Goal: Information Seeking & Learning: Learn about a topic

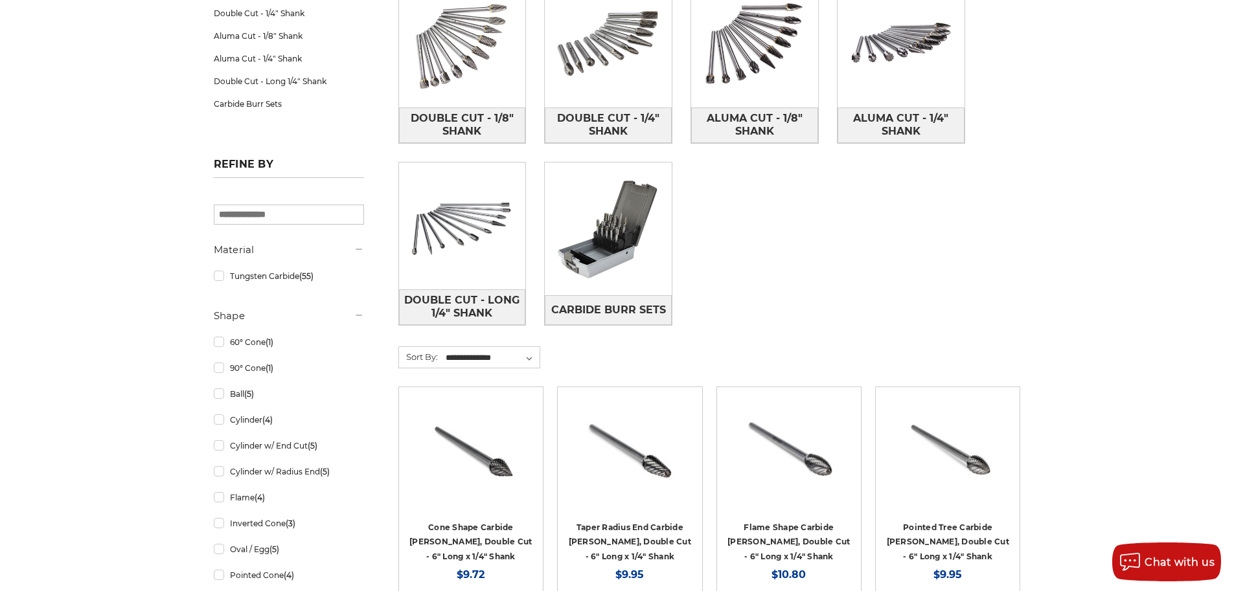
scroll to position [332, 0]
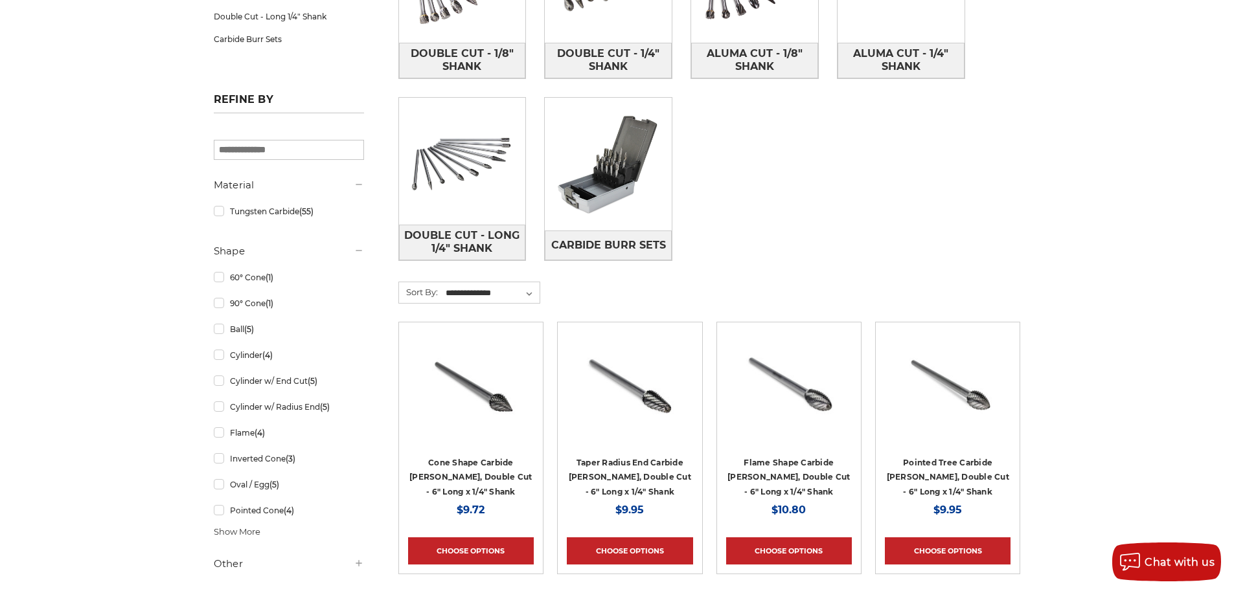
click at [493, 412] on img at bounding box center [471, 384] width 104 height 104
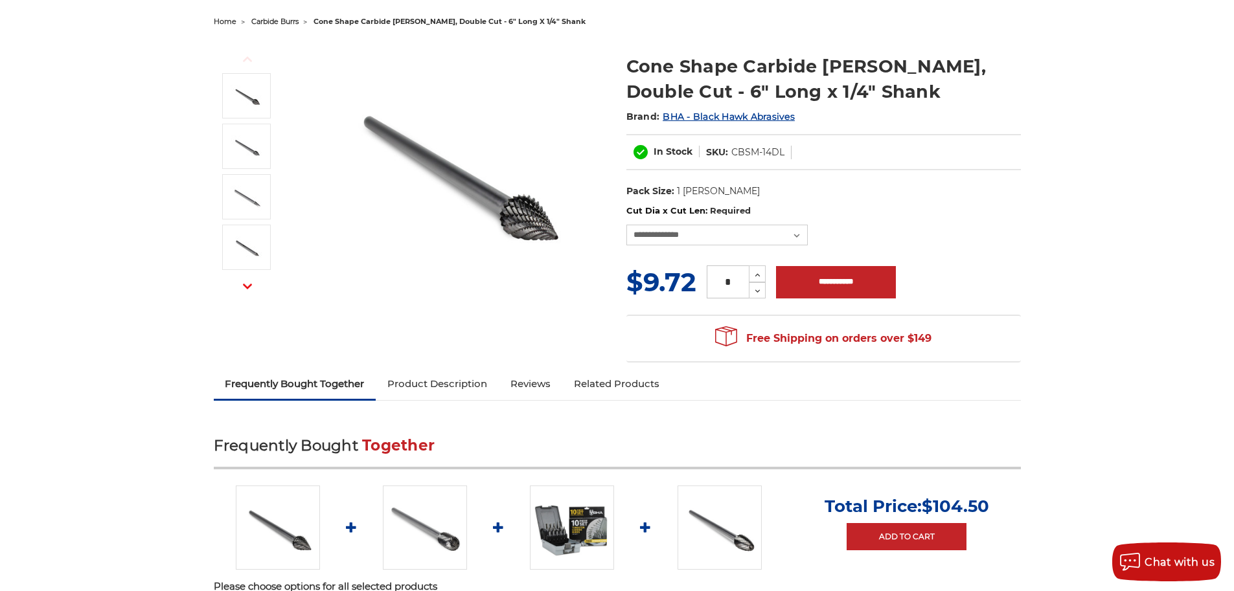
click at [466, 378] on link "Product Description" at bounding box center [437, 384] width 123 height 29
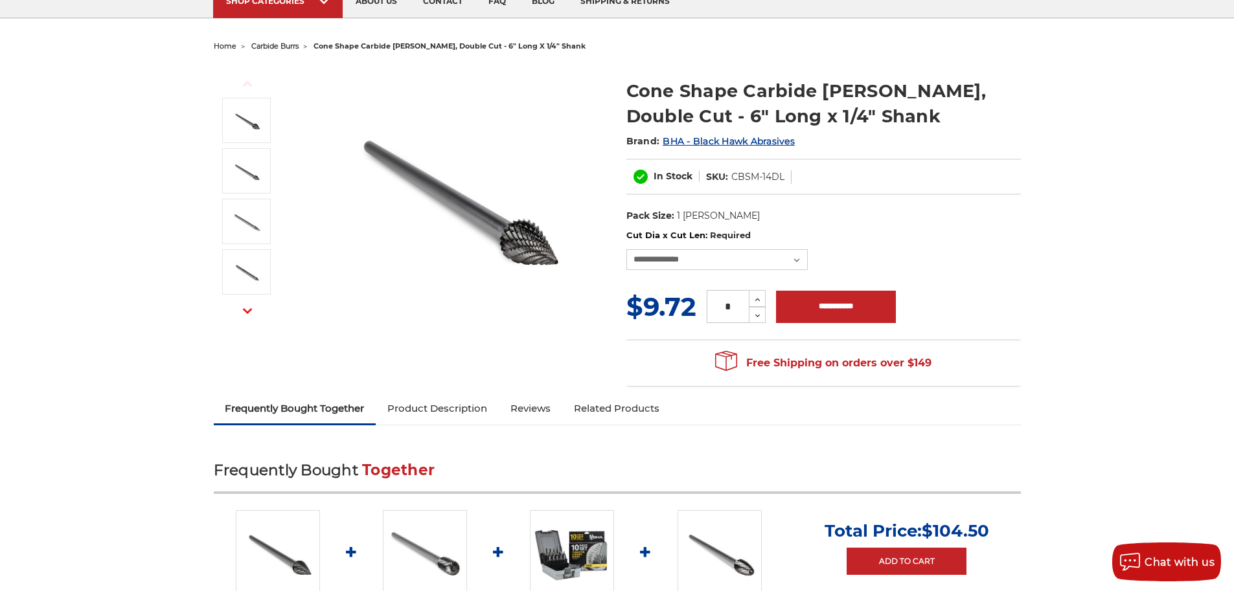
scroll to position [40, 0]
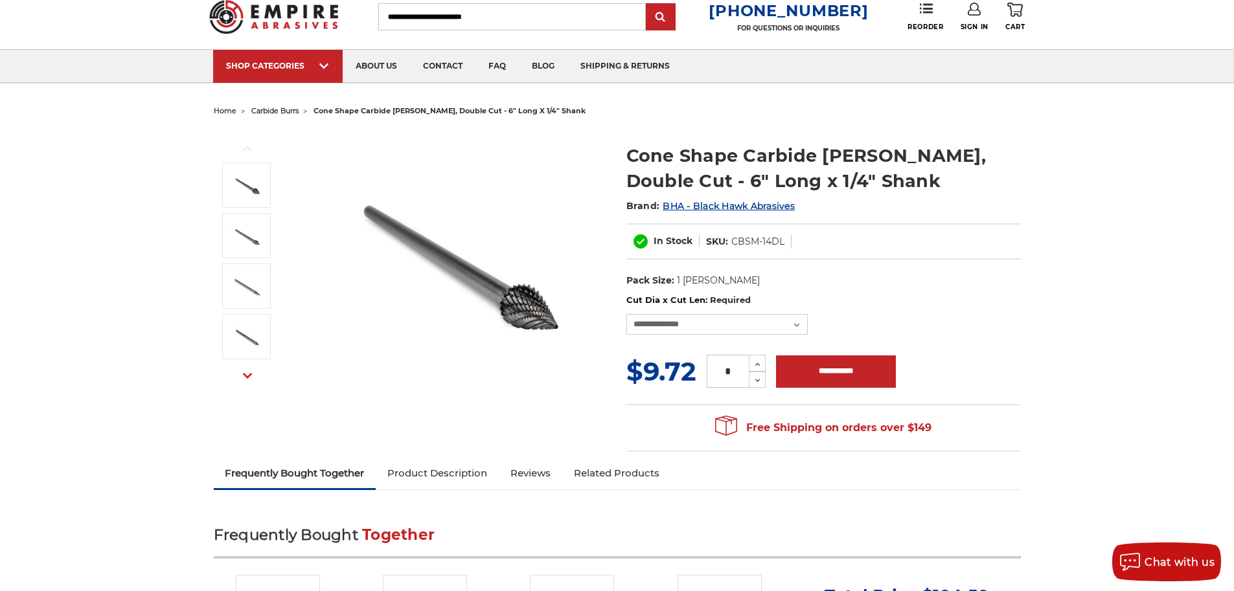
click at [541, 317] on img at bounding box center [454, 259] width 259 height 259
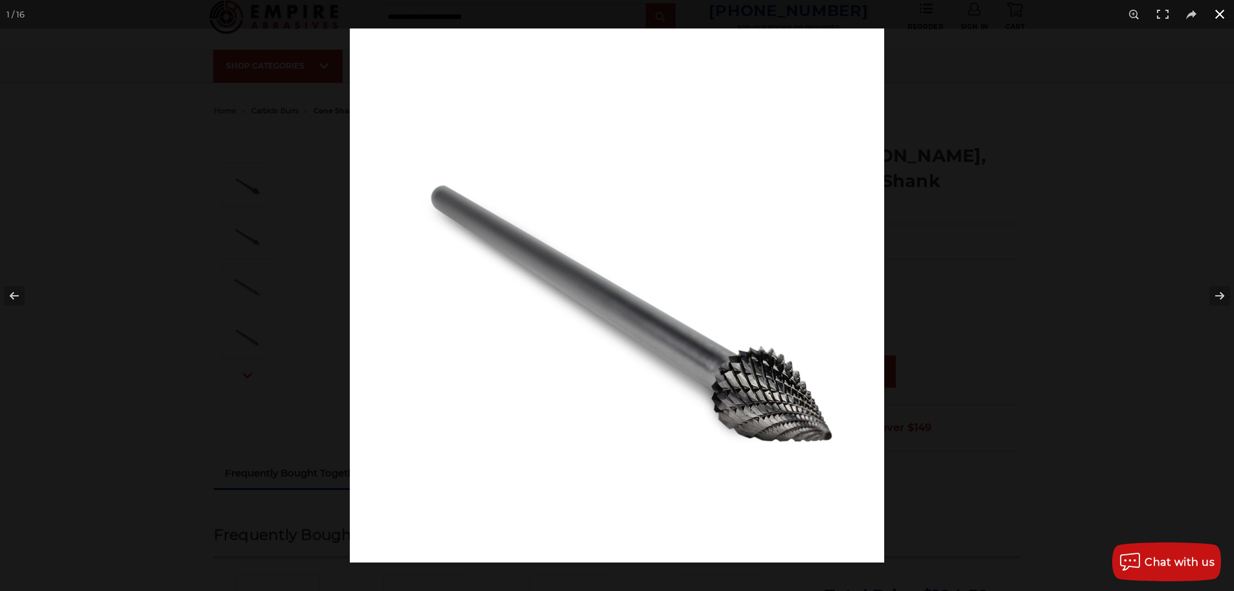
click at [1225, 19] on button at bounding box center [1220, 14] width 29 height 29
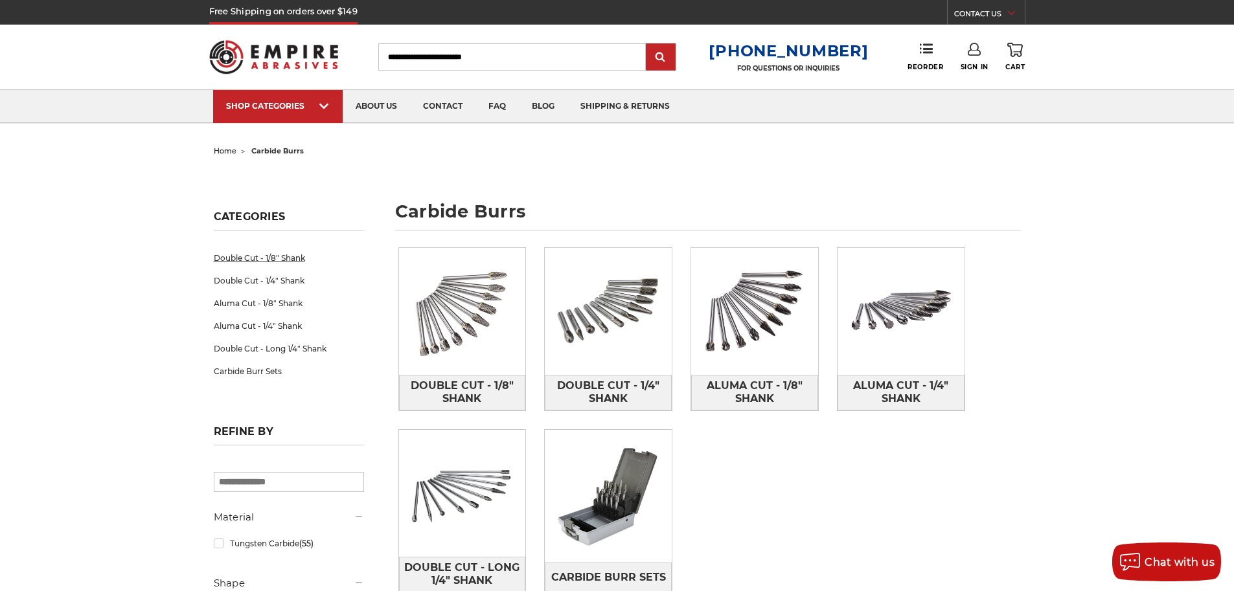
click at [254, 258] on link "Double Cut - 1/8" Shank" at bounding box center [289, 258] width 150 height 23
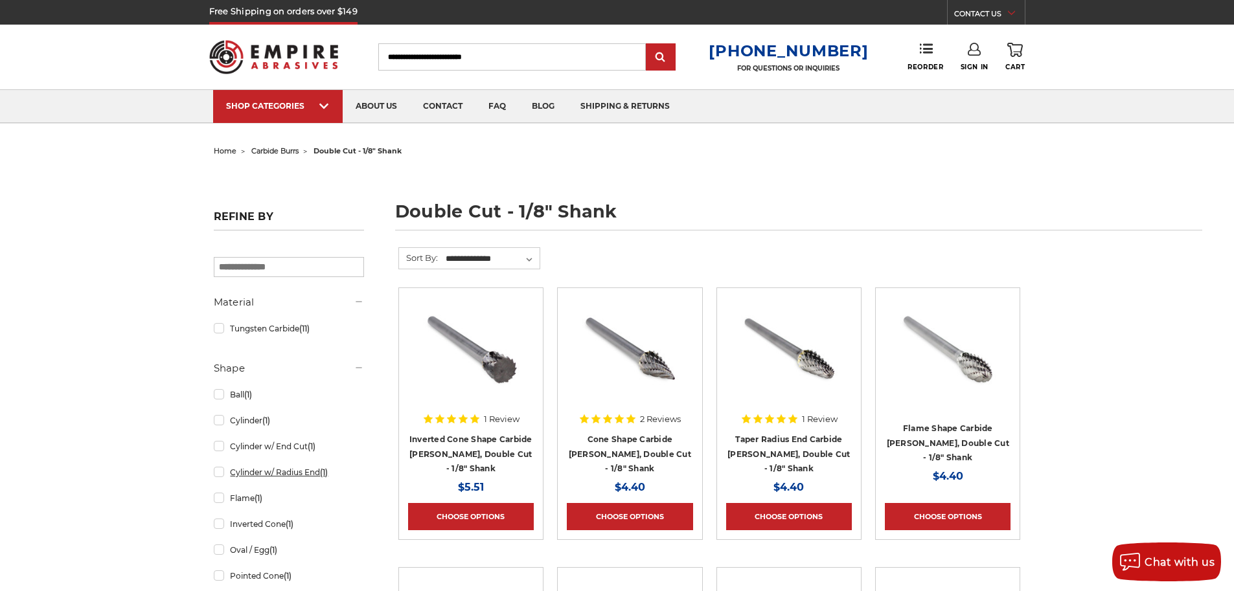
scroll to position [130, 0]
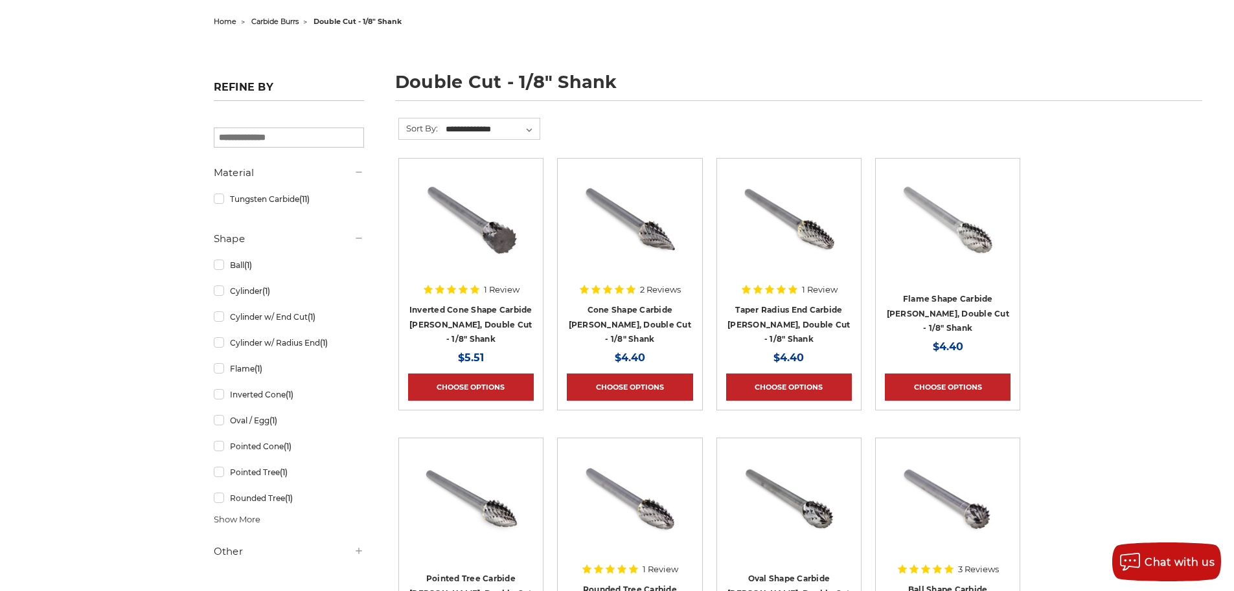
click at [257, 522] on span "Show More" at bounding box center [237, 520] width 47 height 13
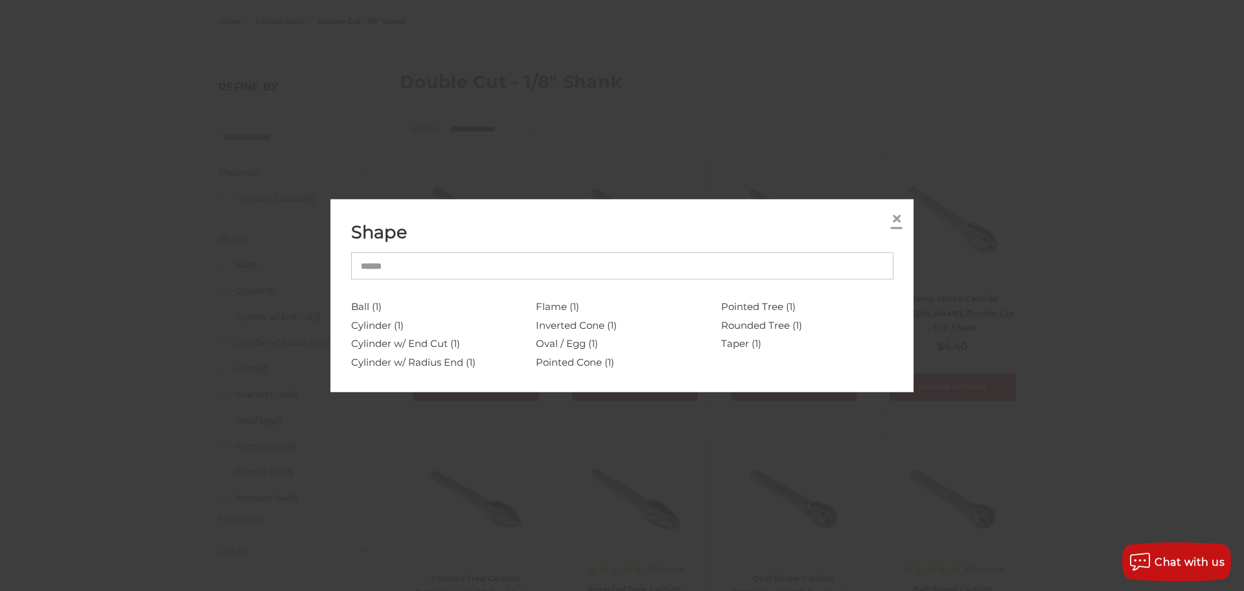
click at [906, 216] on link "×" at bounding box center [896, 219] width 21 height 21
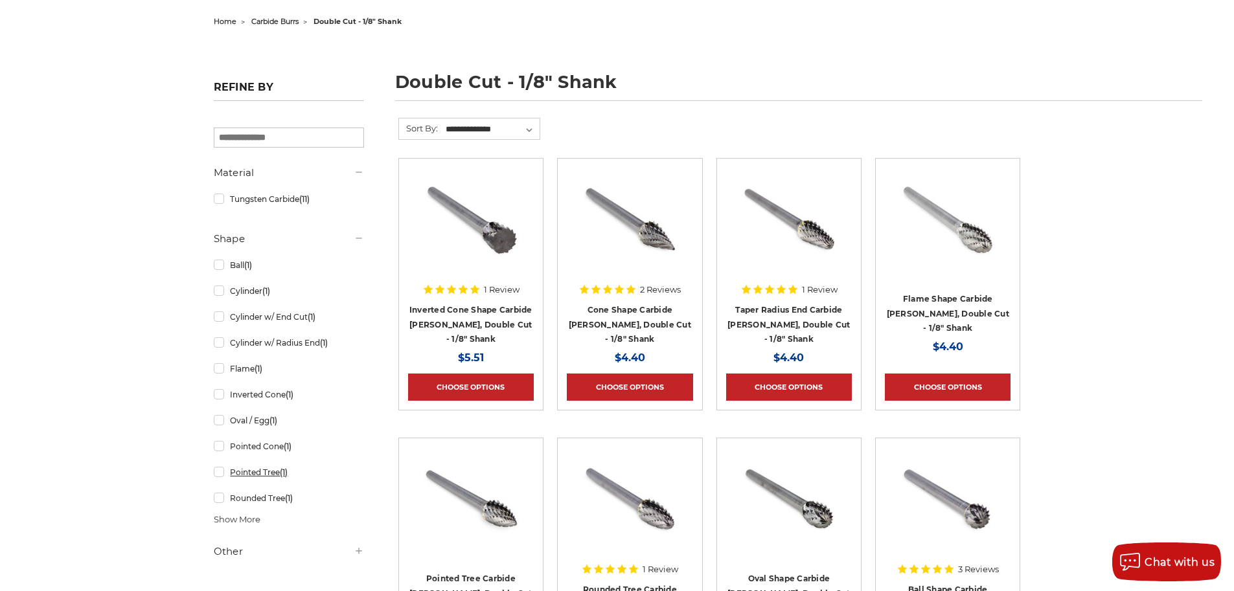
click at [277, 475] on link "Pointed Tree (1)" at bounding box center [289, 472] width 150 height 23
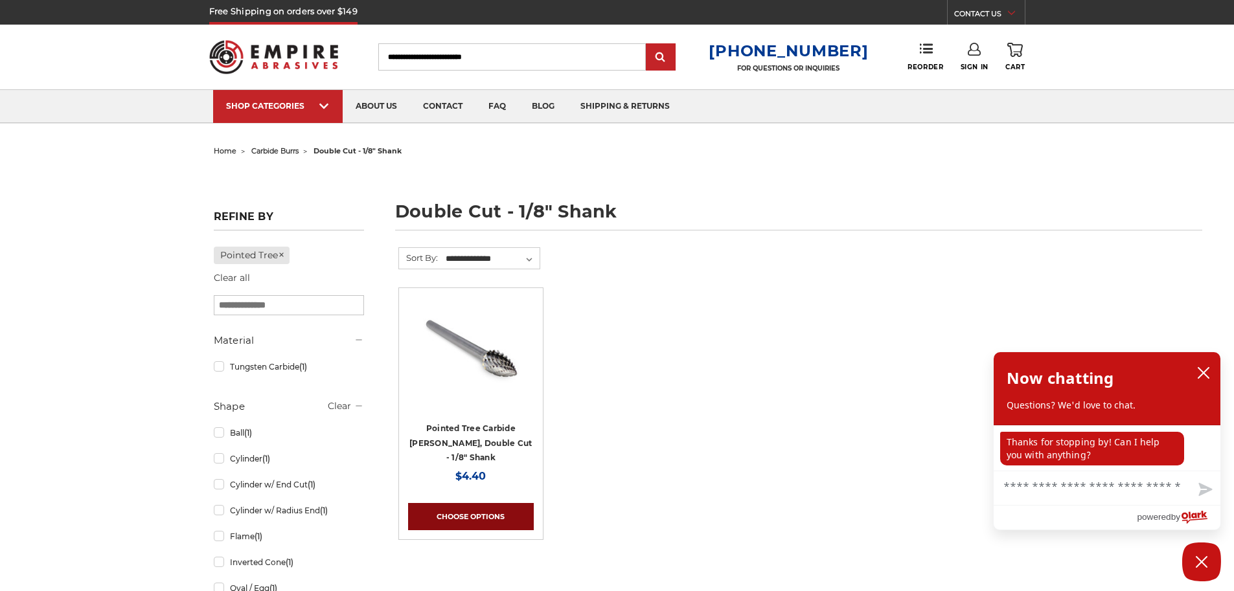
click at [514, 511] on link "Choose Options" at bounding box center [471, 516] width 126 height 27
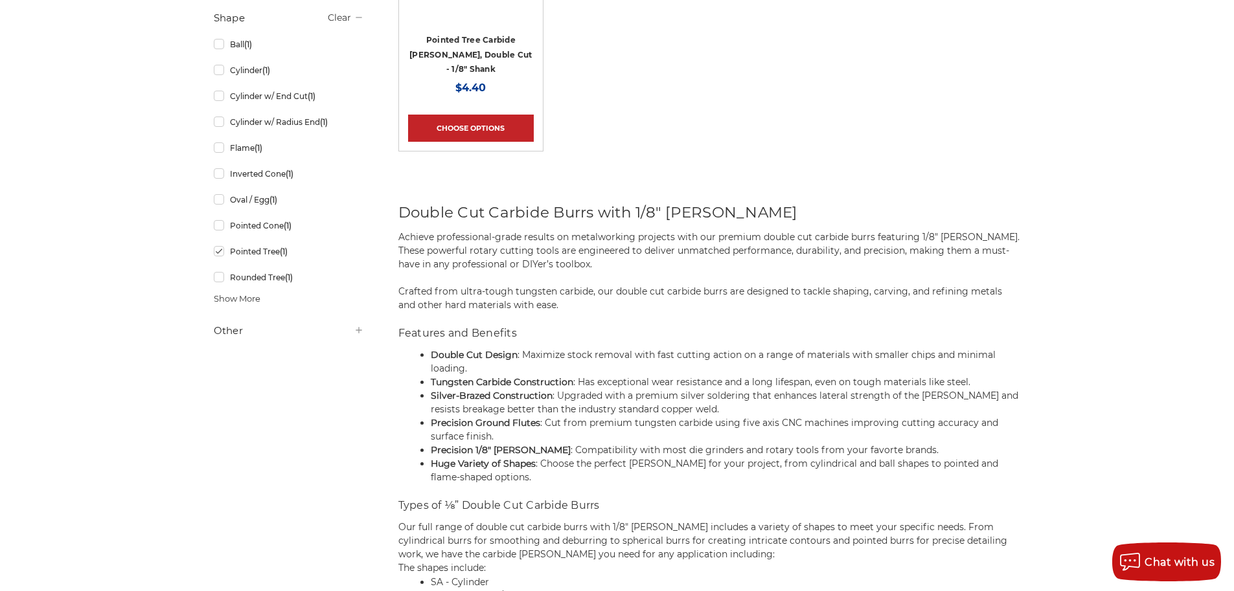
scroll to position [194, 0]
